Goal: Check status: Check status

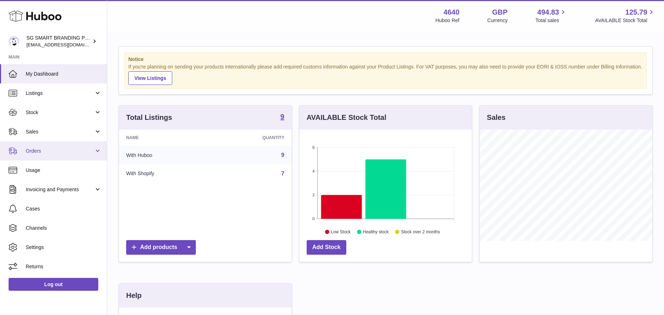
scroll to position [111, 172]
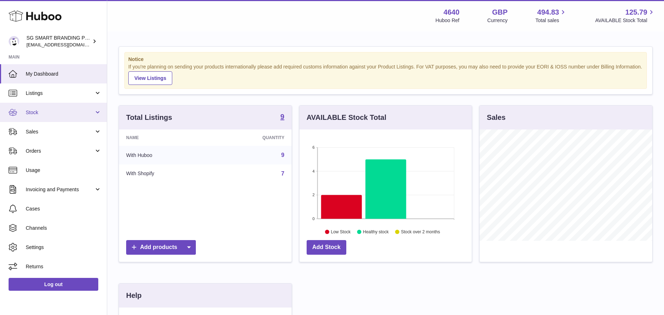
click at [51, 118] on link "Stock" at bounding box center [53, 112] width 107 height 19
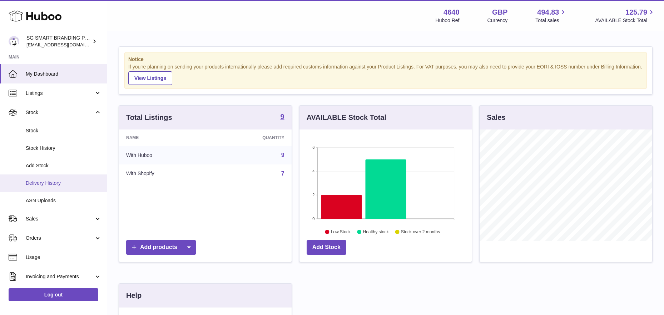
click at [40, 184] on span "Delivery History" at bounding box center [64, 183] width 76 height 7
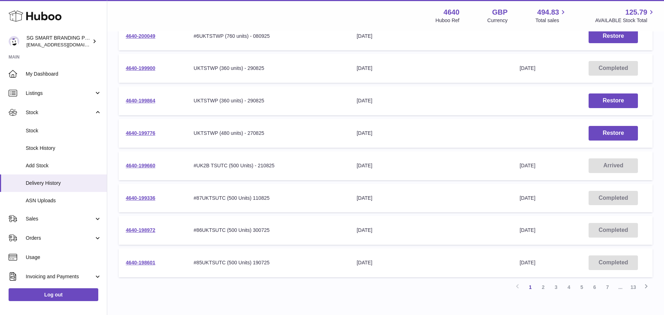
scroll to position [185, 0]
click at [143, 165] on link "4640-199660" at bounding box center [141, 166] width 30 height 6
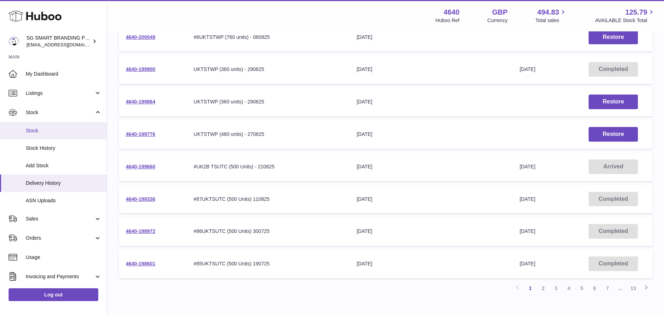
click at [50, 131] on span "Stock" at bounding box center [64, 131] width 76 height 7
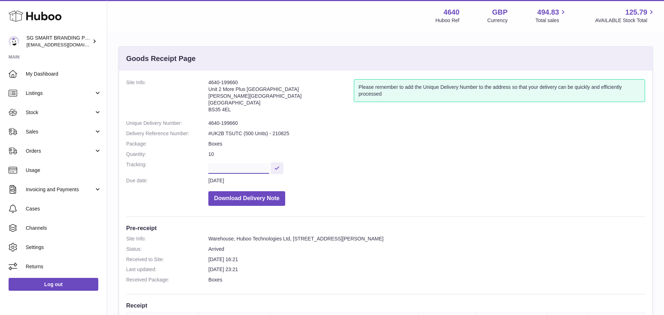
click at [228, 165] on input "text" at bounding box center [238, 168] width 61 height 11
paste input "**********"
type input "**********"
click at [283, 170] on button at bounding box center [282, 169] width 13 height 12
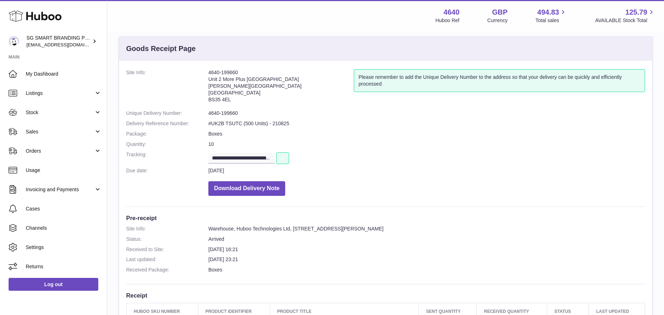
scroll to position [0, 0]
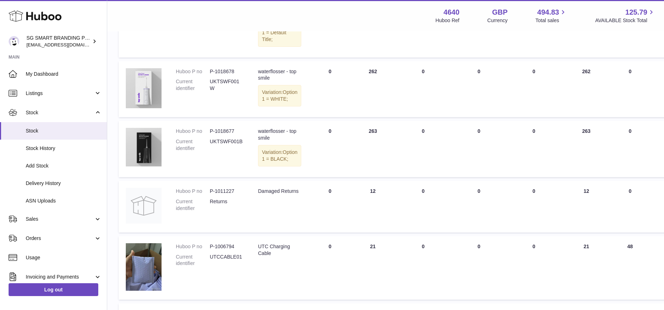
scroll to position [220, 0]
